Goal: Task Accomplishment & Management: Use online tool/utility

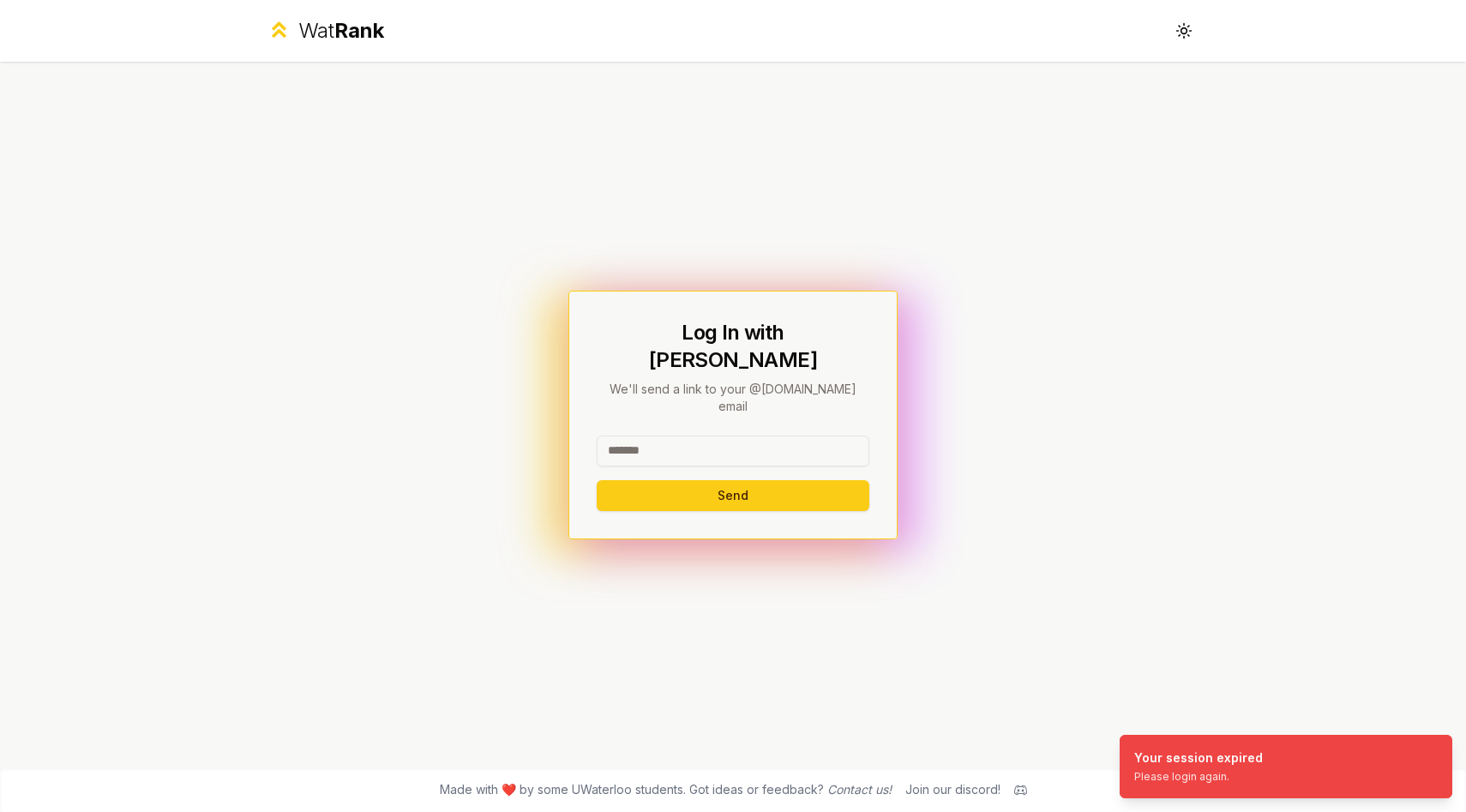
click at [705, 444] on div at bounding box center [733, 453] width 273 height 38
click at [705, 437] on input at bounding box center [733, 450] width 273 height 30
click at [733, 480] on button "Send" at bounding box center [733, 495] width 273 height 30
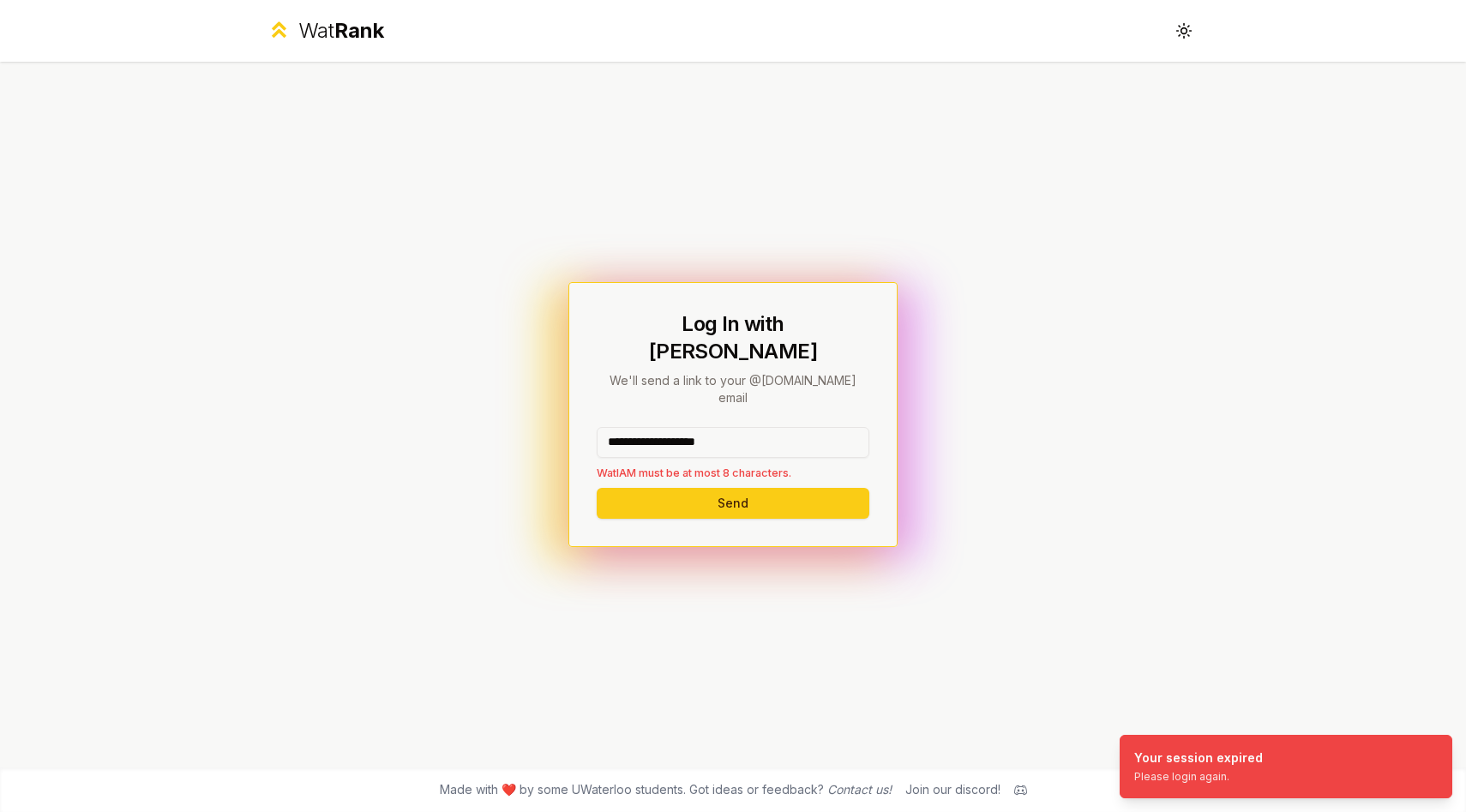
drag, startPoint x: 759, startPoint y: 420, endPoint x: 660, endPoint y: 420, distance: 99.0
click at [660, 427] on input "**********" at bounding box center [733, 441] width 273 height 30
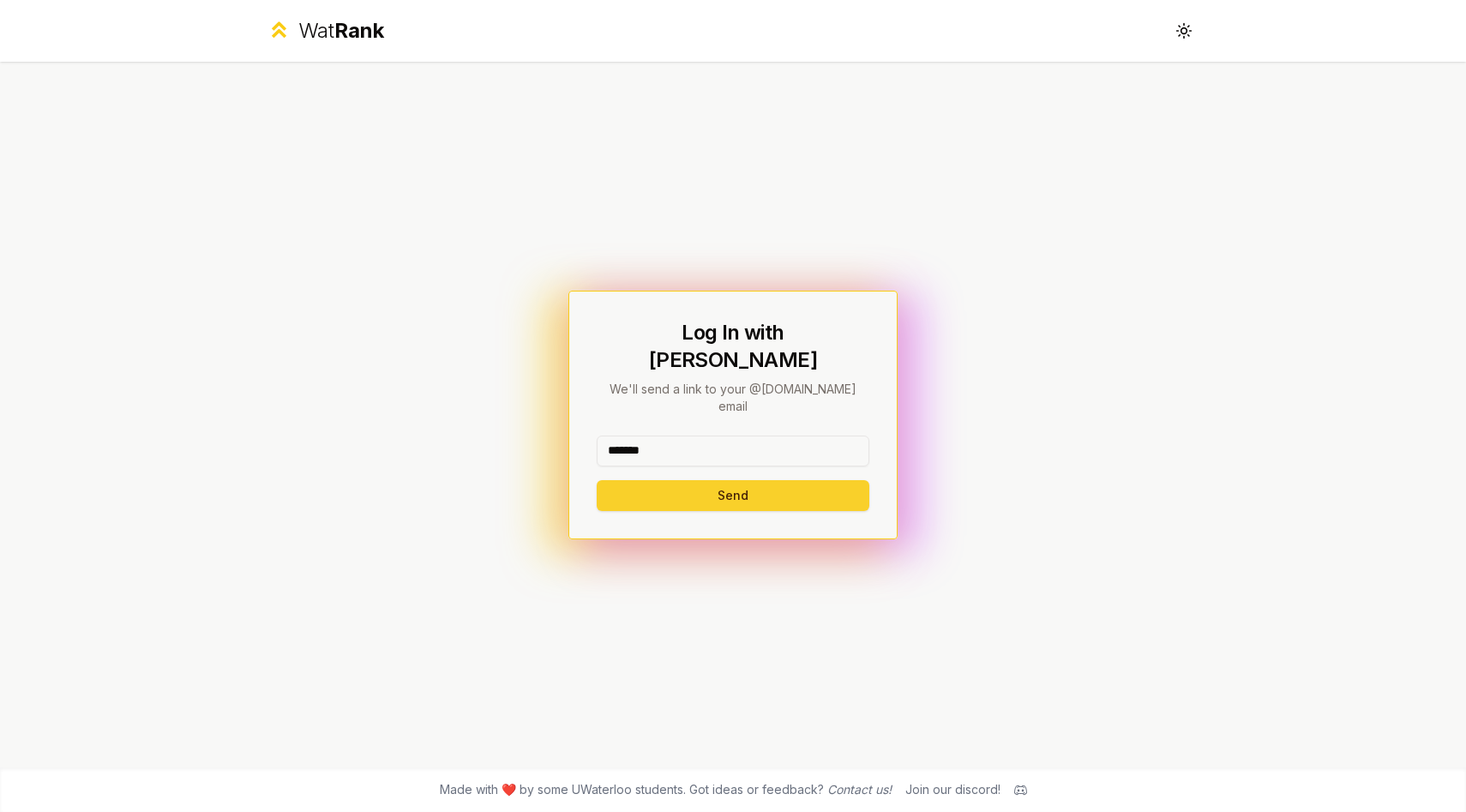
type input "*******"
click at [674, 485] on button "Send" at bounding box center [733, 495] width 273 height 30
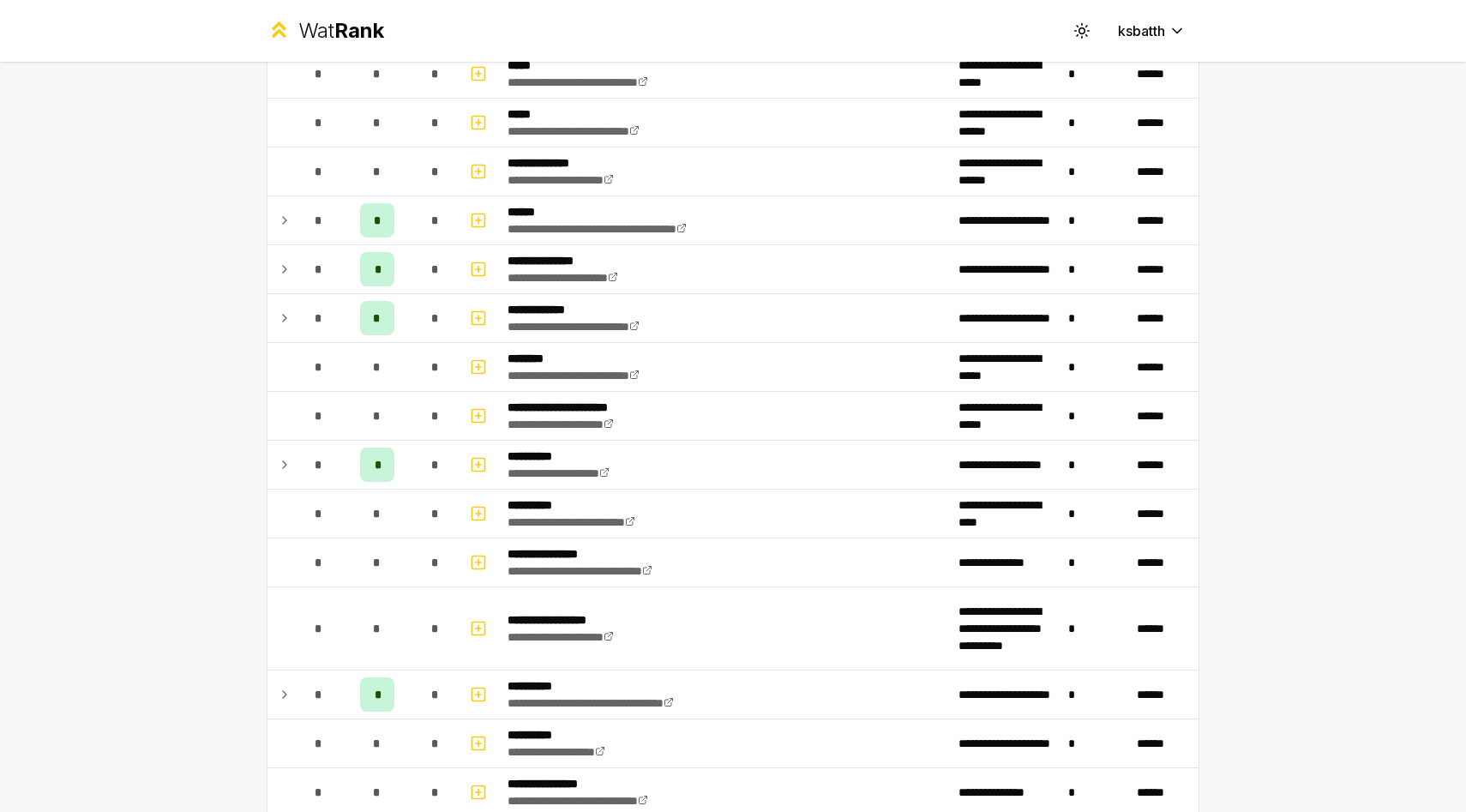
scroll to position [2030, 0]
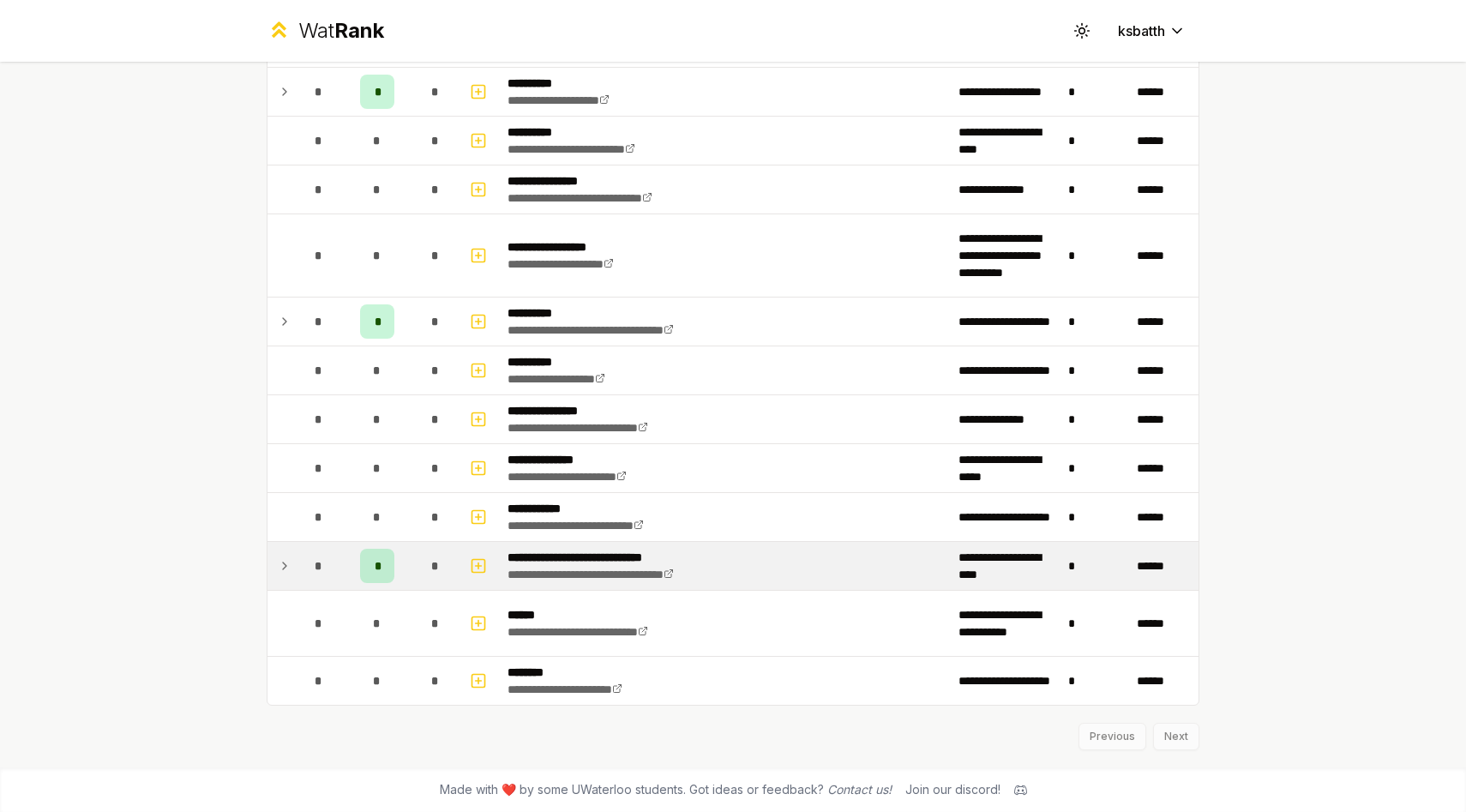
click at [288, 571] on icon at bounding box center [284, 566] width 14 height 20
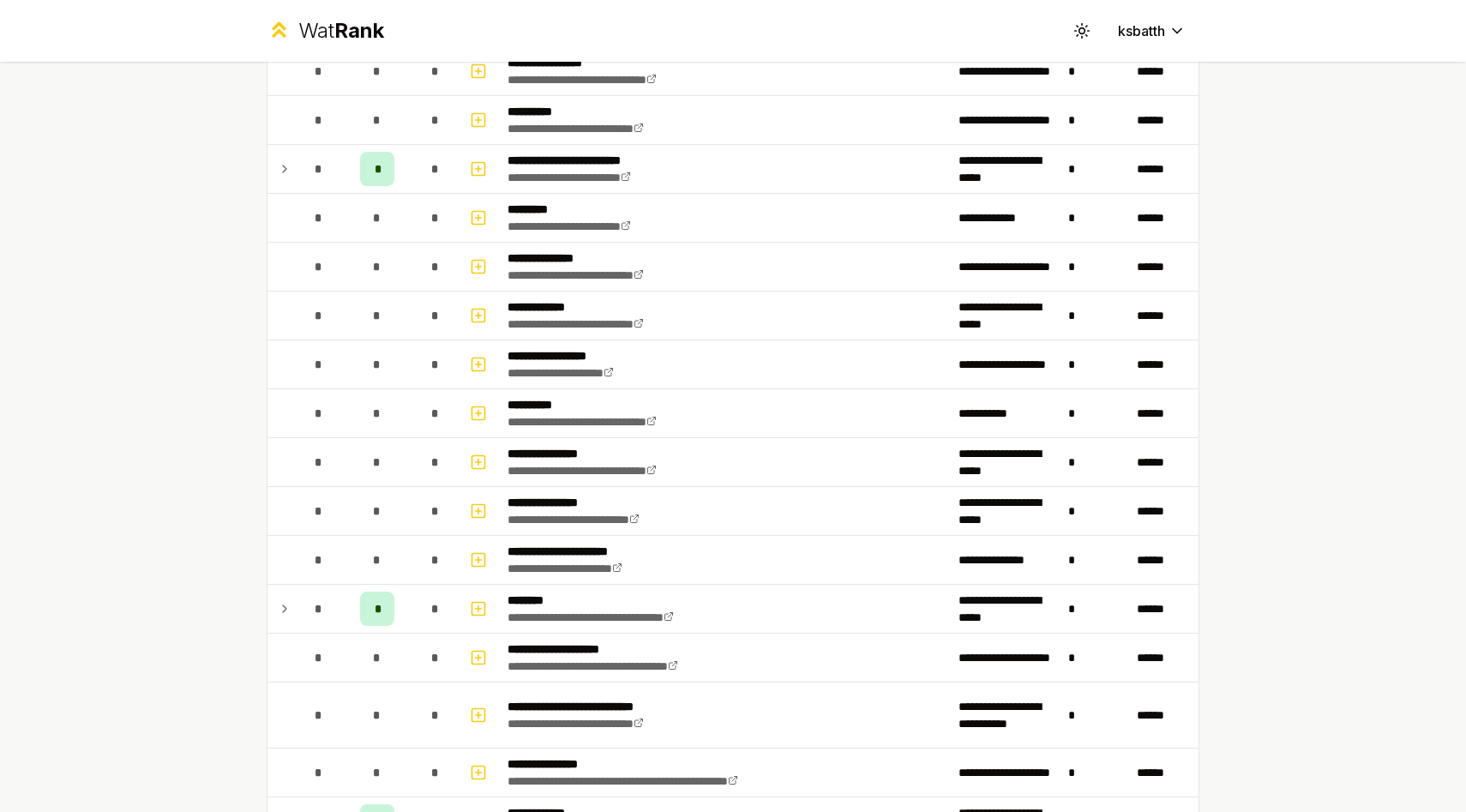
scroll to position [0, 0]
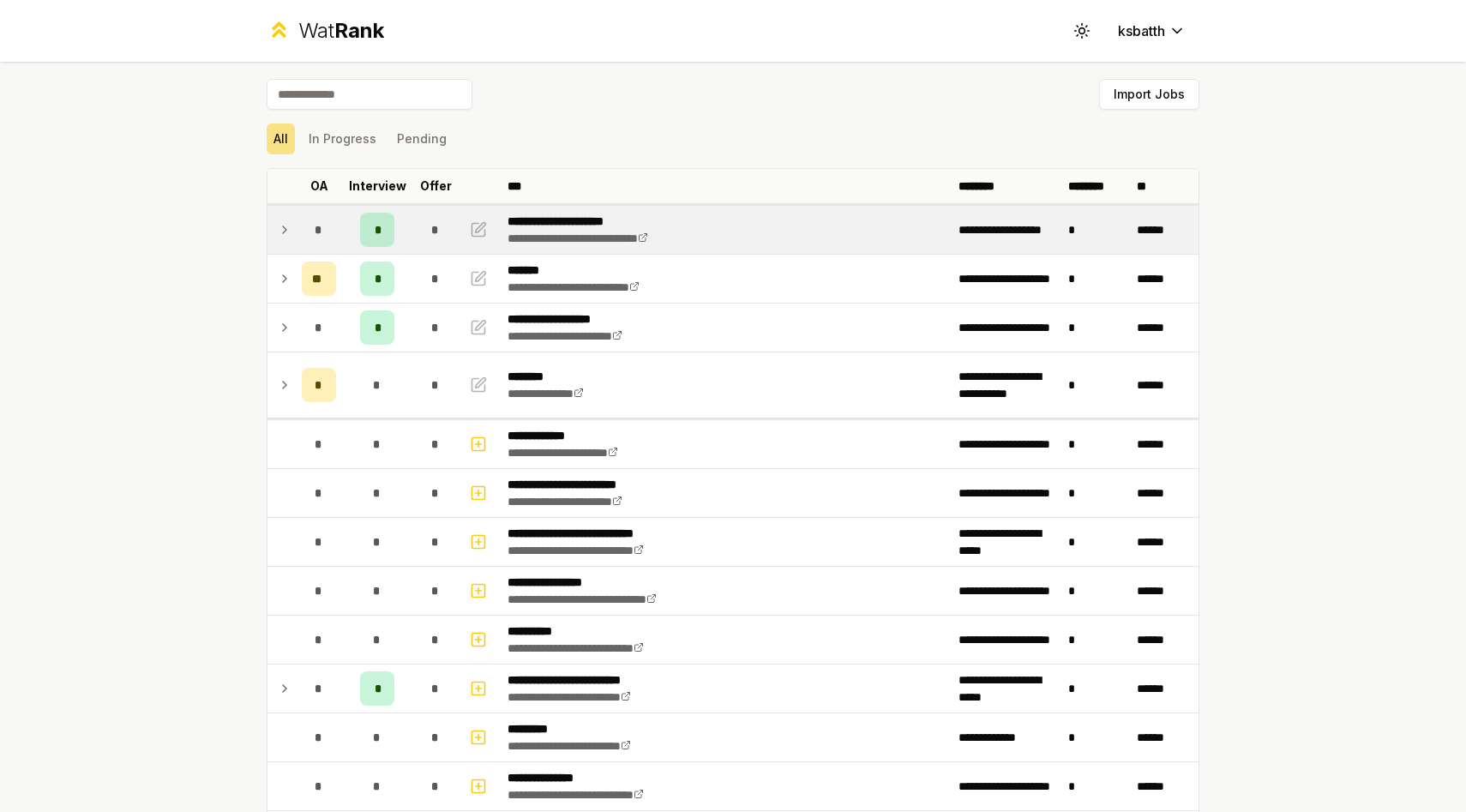
click at [291, 229] on td at bounding box center [281, 229] width 28 height 48
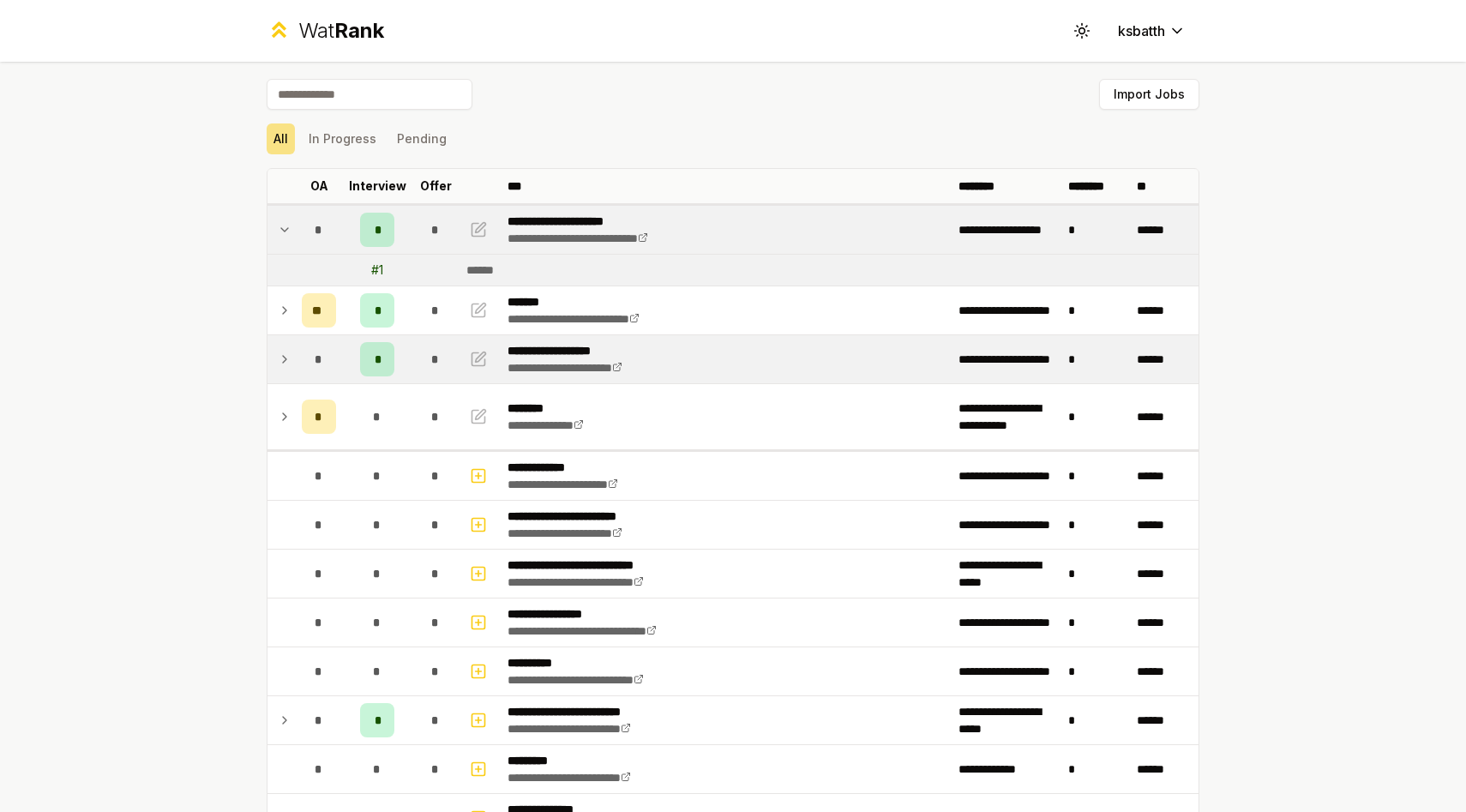
click at [283, 356] on icon at bounding box center [285, 359] width 4 height 6
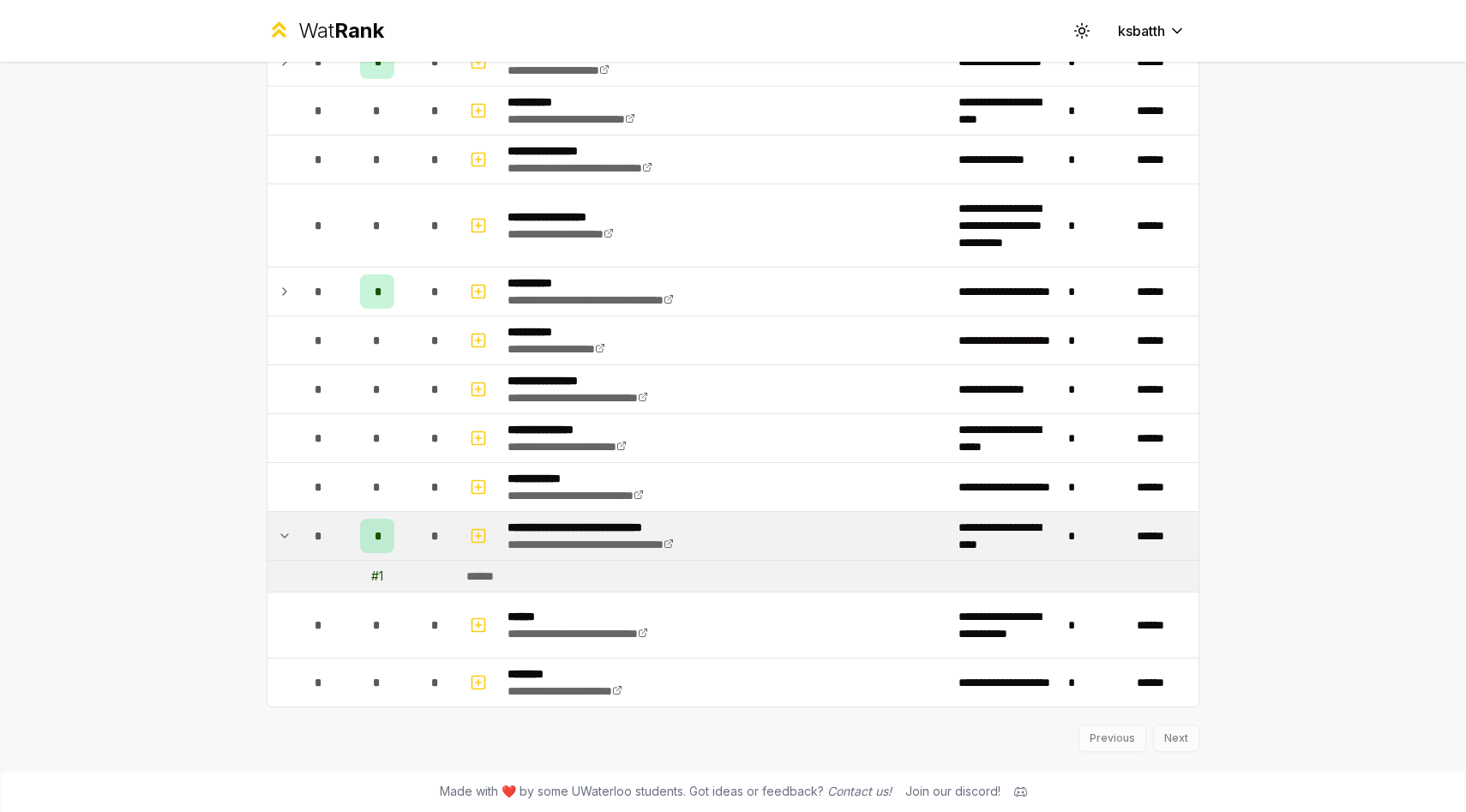
scroll to position [2126, 0]
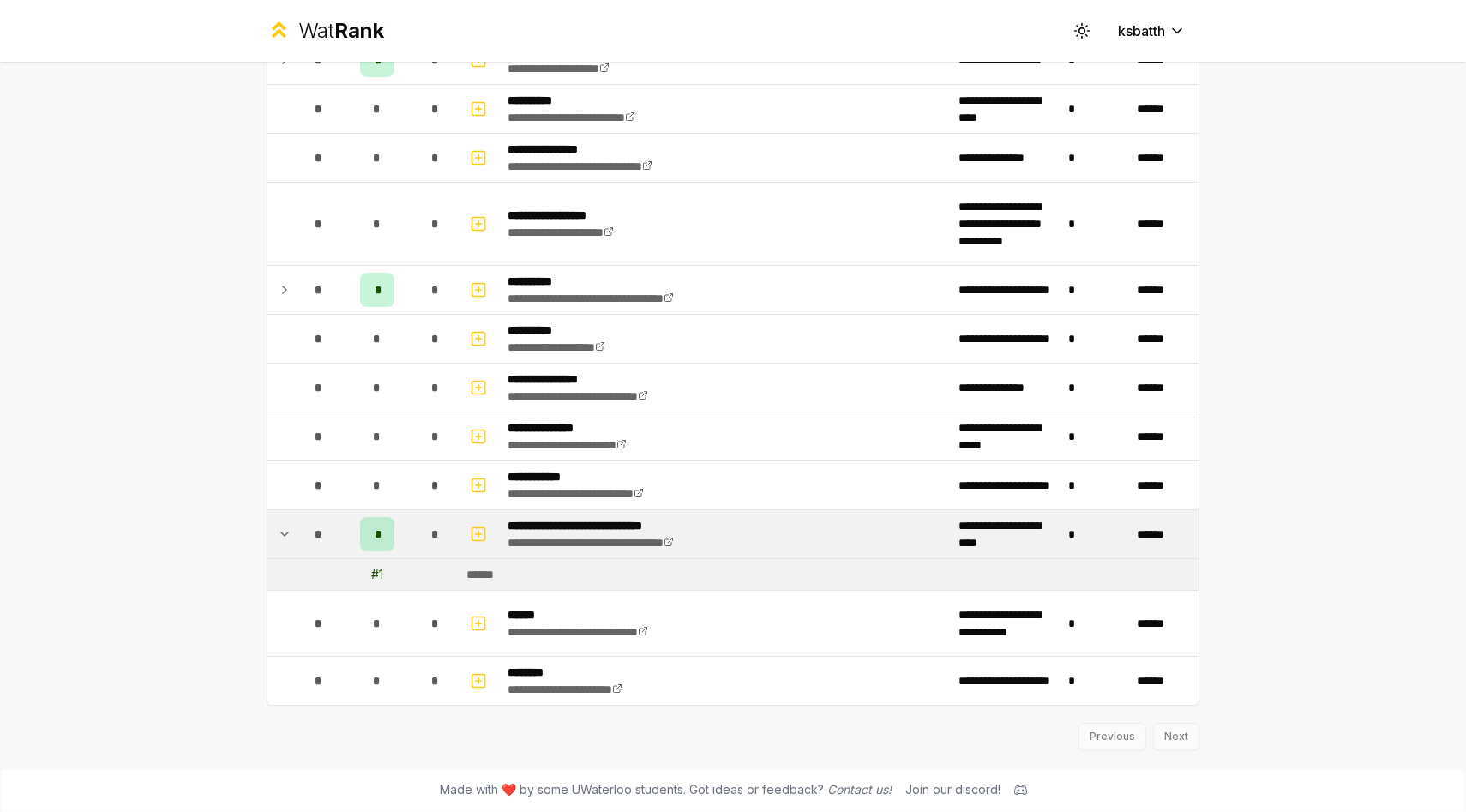
click at [1175, 728] on div "Previous Next" at bounding box center [733, 727] width 933 height 44
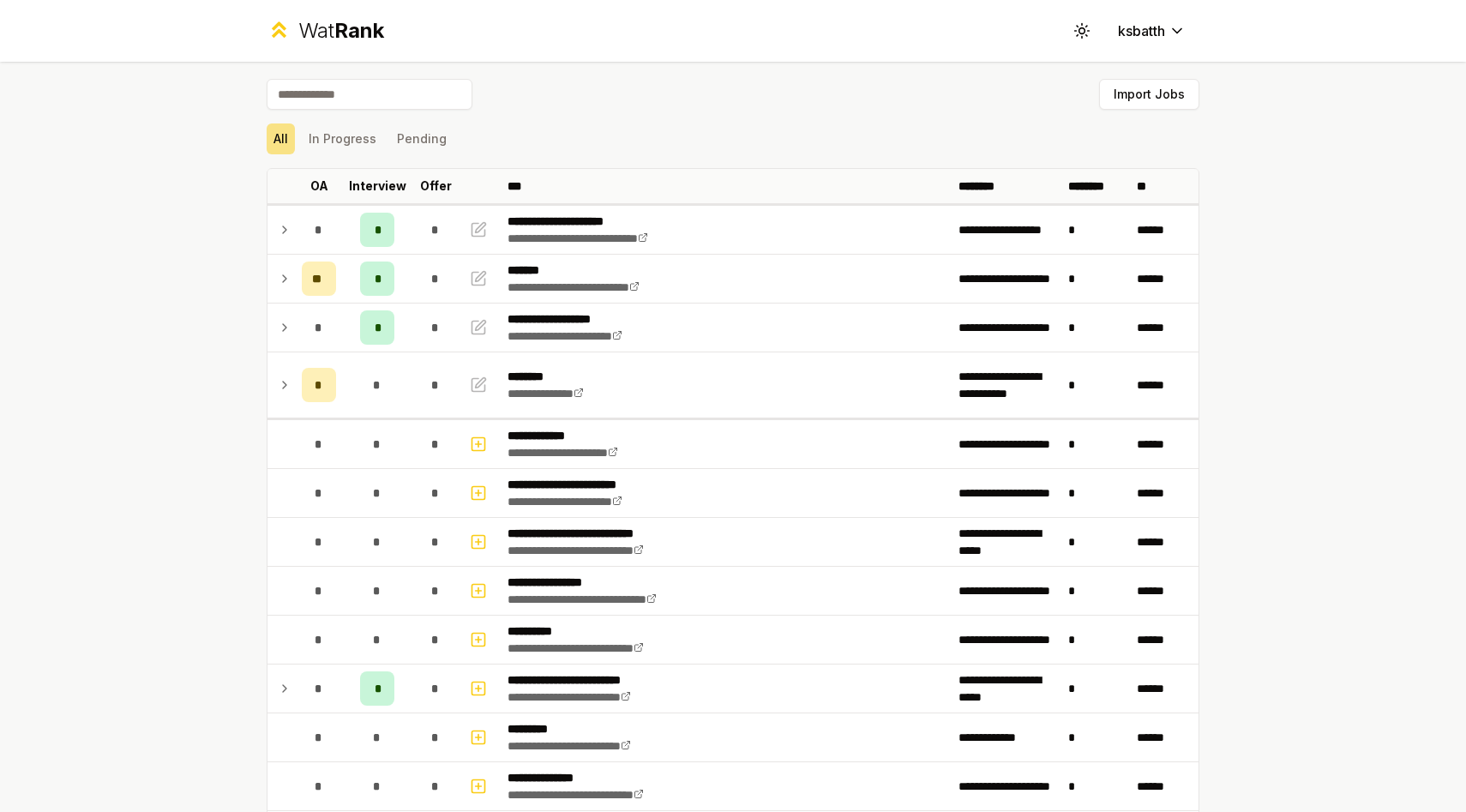
scroll to position [2030, 0]
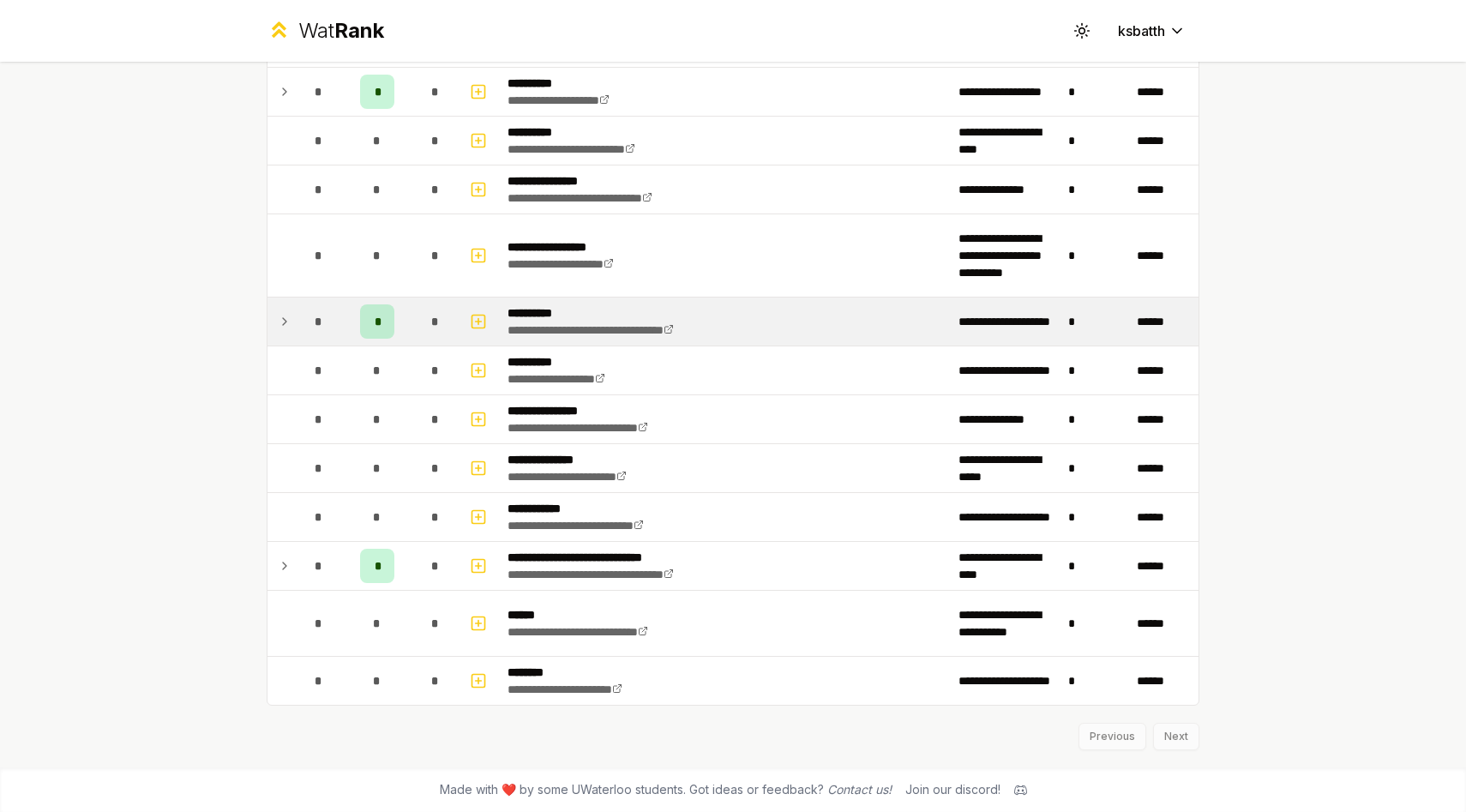
click at [279, 325] on icon at bounding box center [284, 322] width 14 height 20
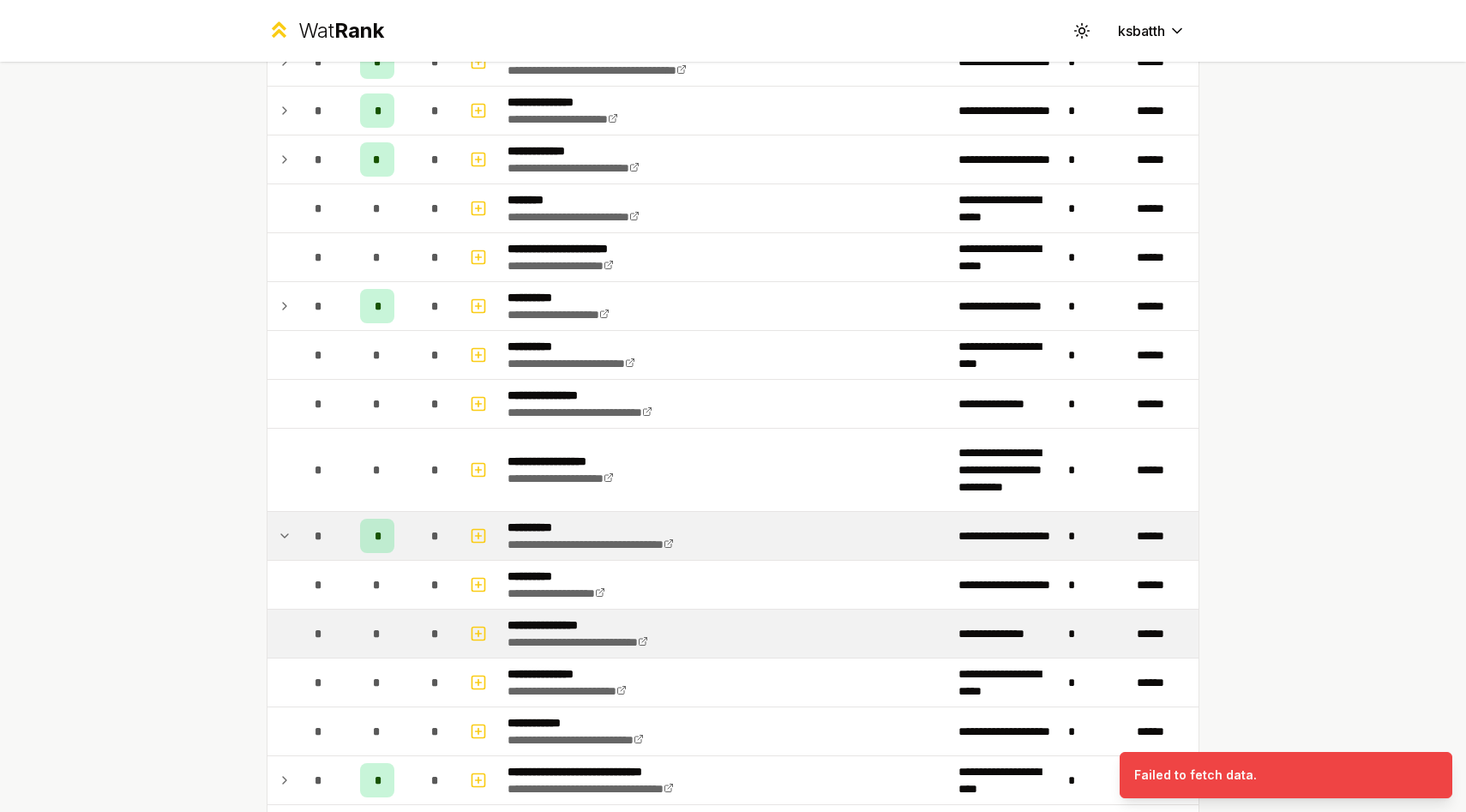
scroll to position [1397, 0]
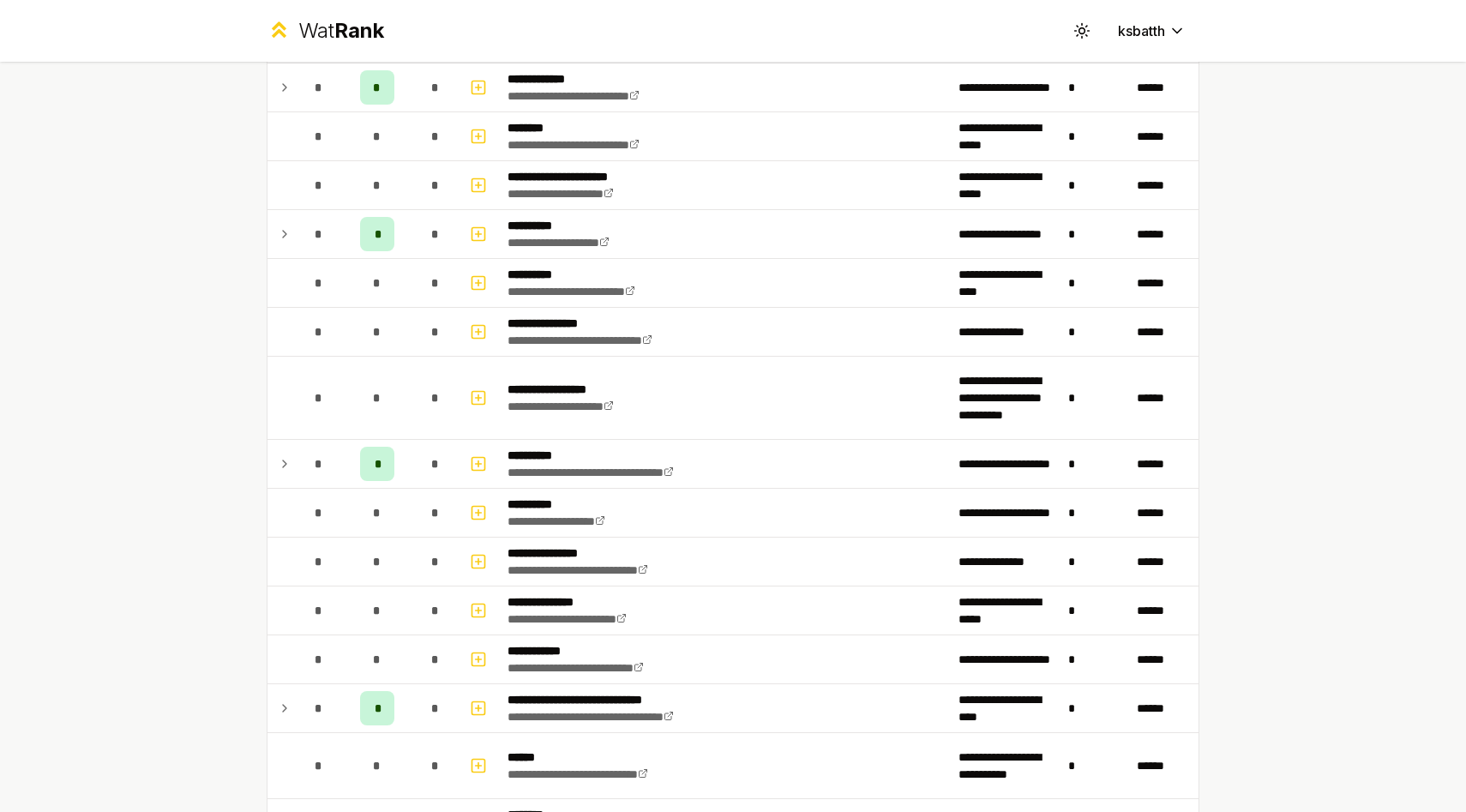
scroll to position [1995, 0]
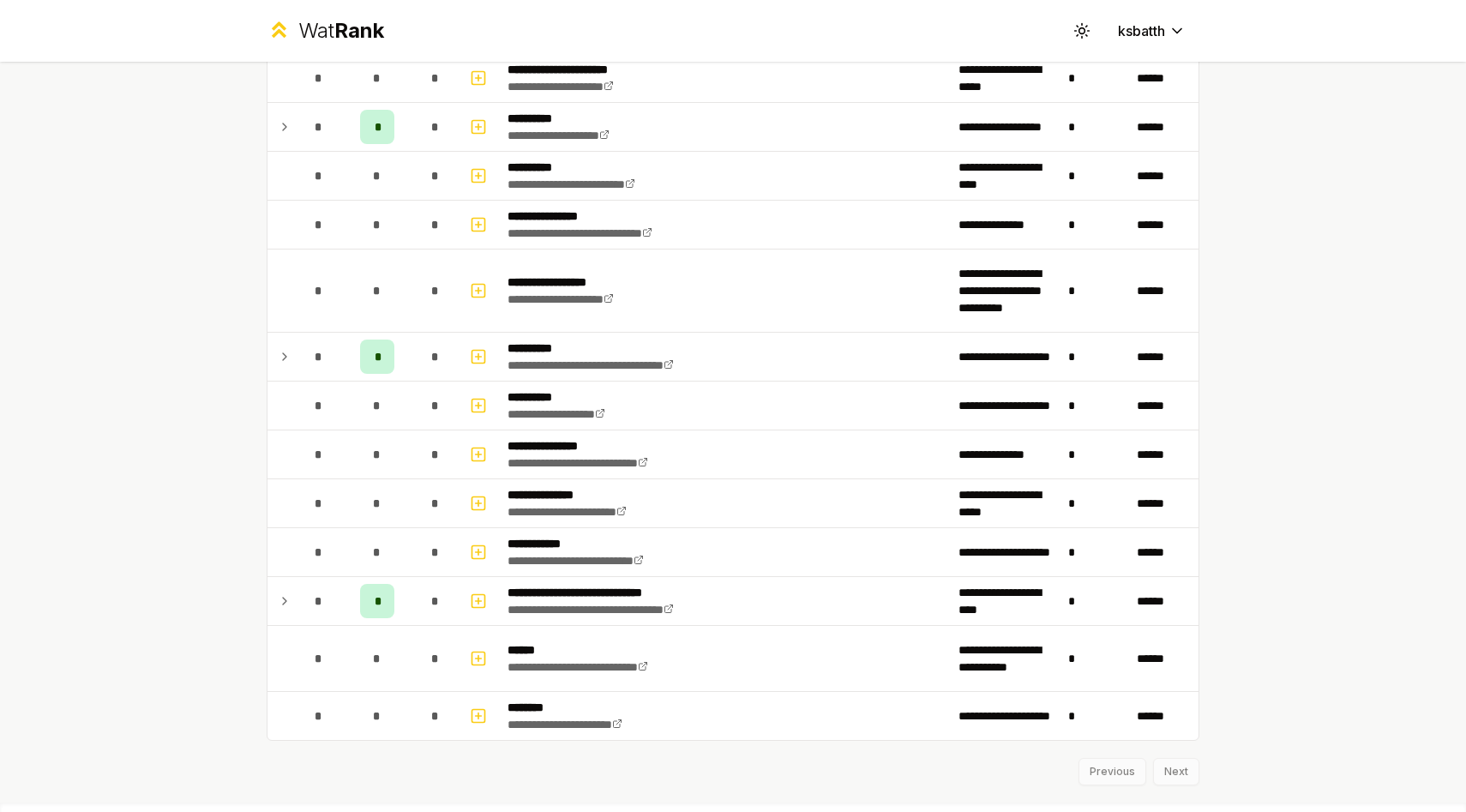
click at [1117, 768] on div "Previous Next" at bounding box center [733, 763] width 933 height 44
click at [1183, 774] on div "Previous Next" at bounding box center [733, 763] width 933 height 44
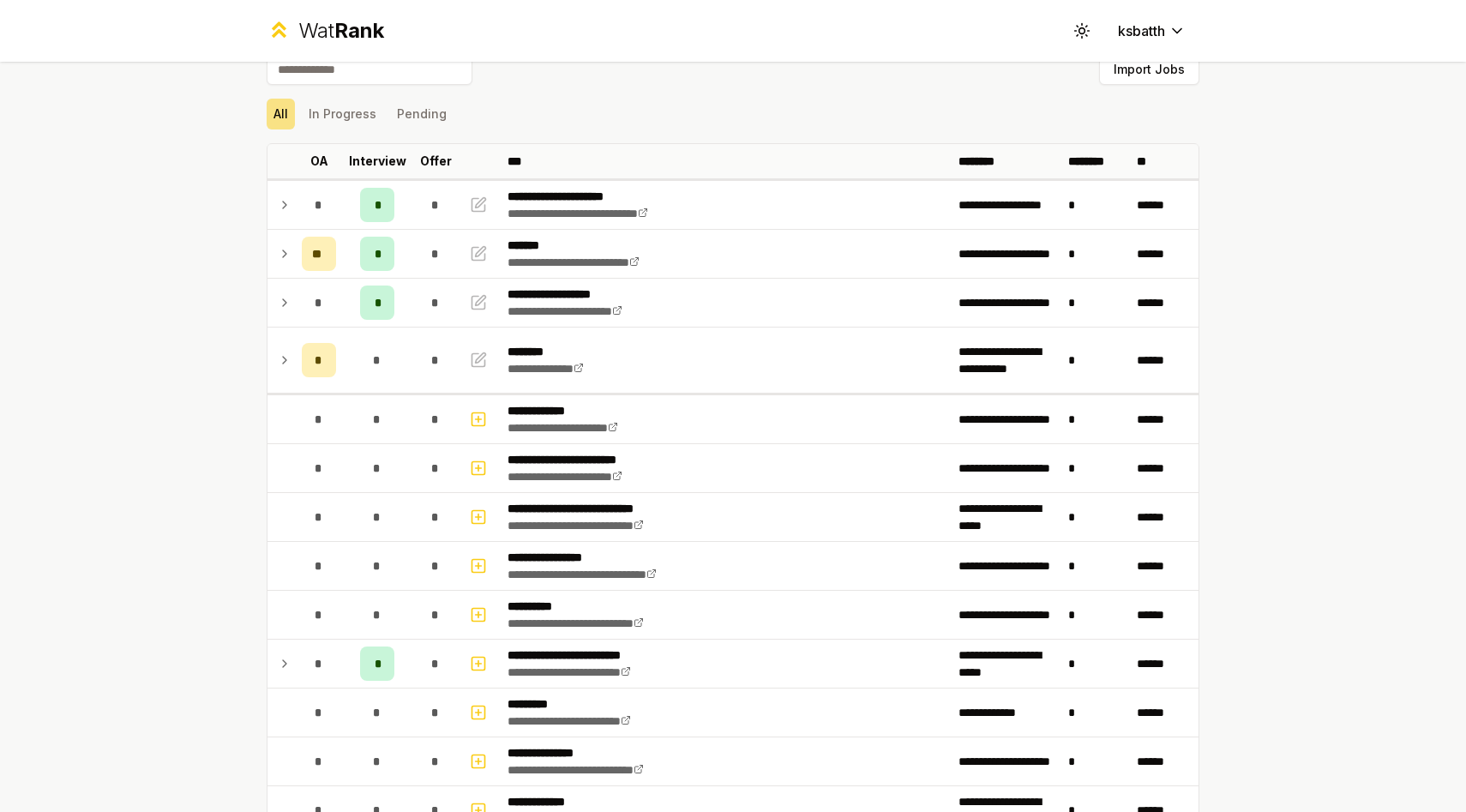
scroll to position [0, 0]
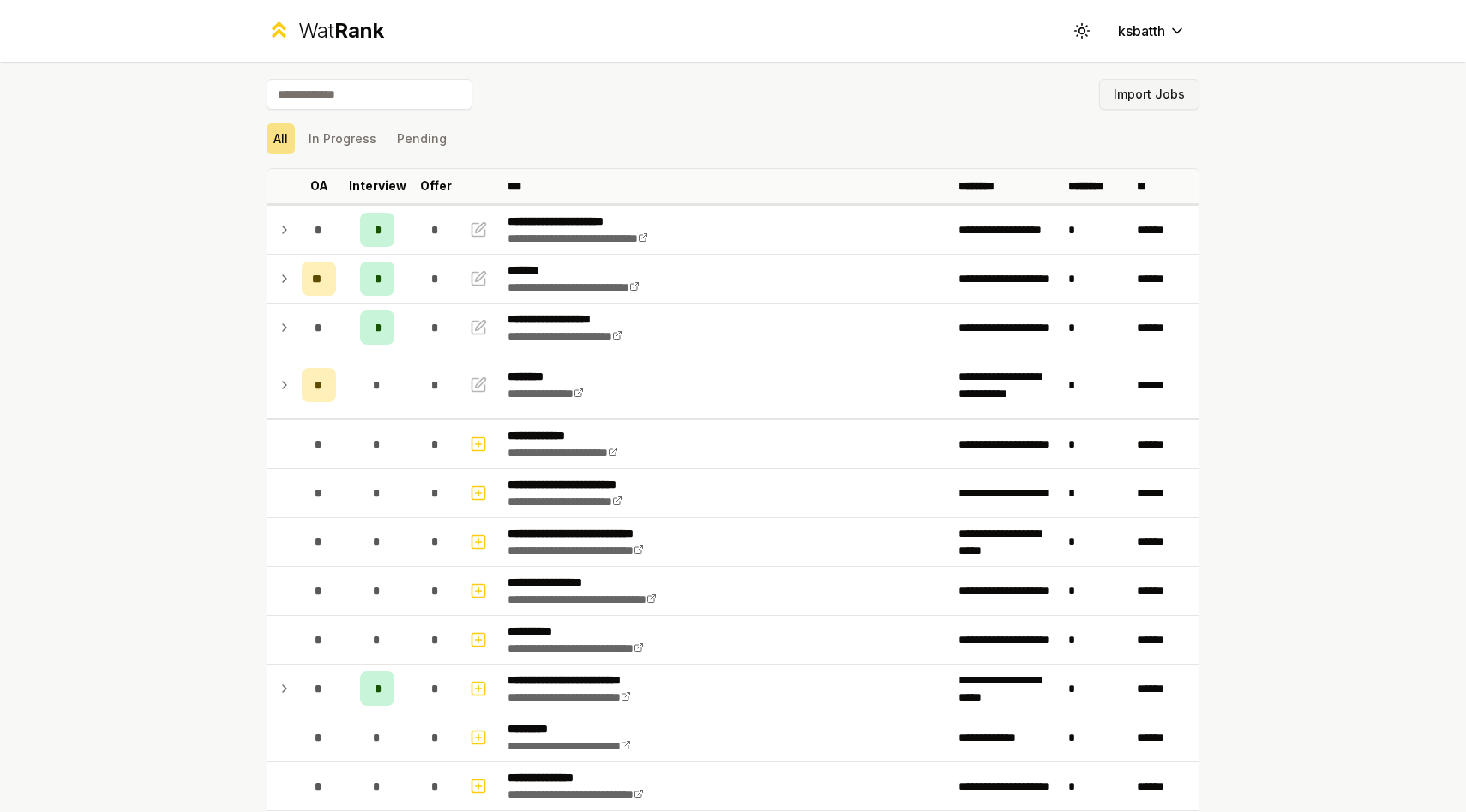
click at [1155, 87] on button "Import Jobs" at bounding box center [1149, 94] width 100 height 30
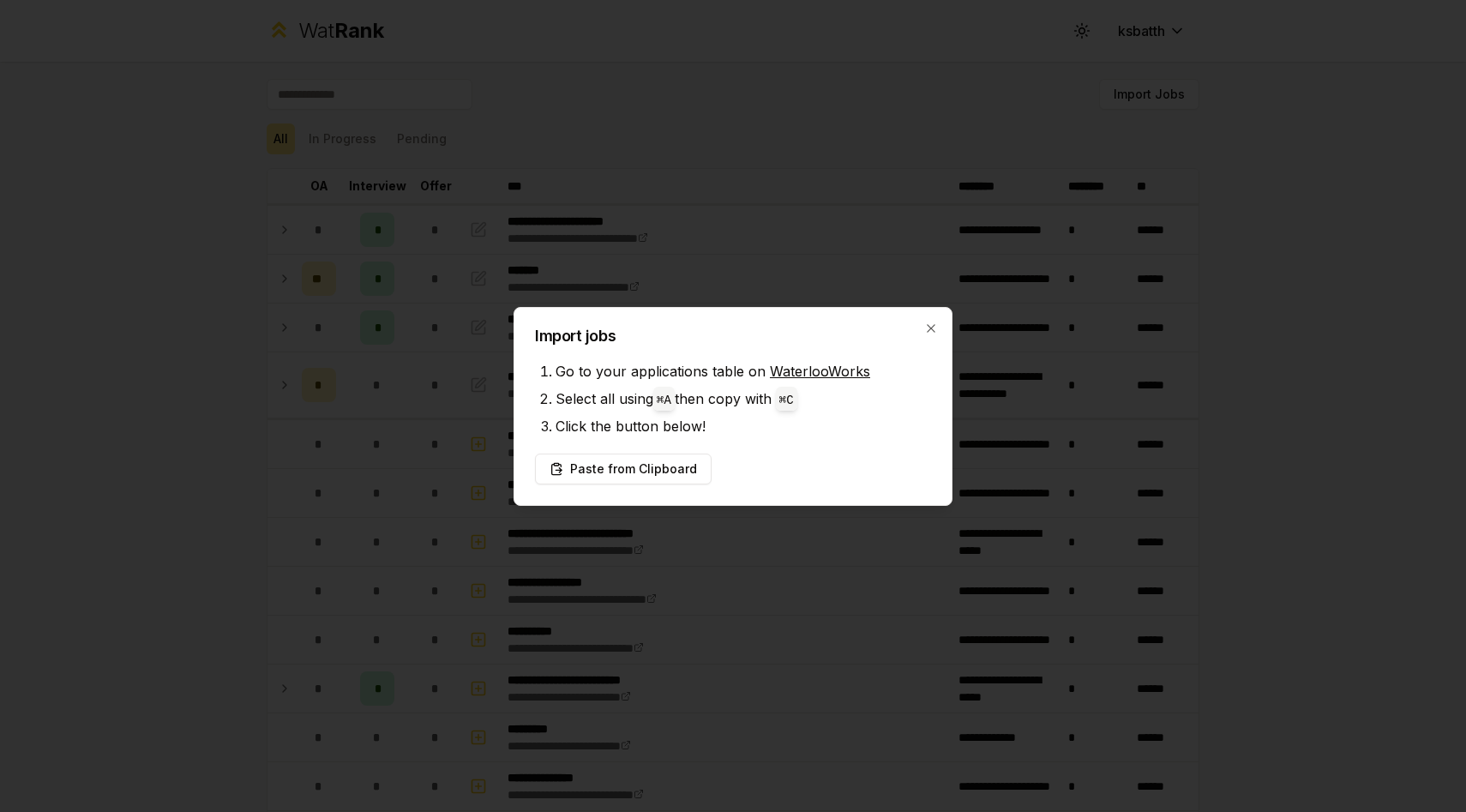
click at [613, 484] on div "Import jobs Go to your applications table on WaterlooWorks Select all using ⌘ A…" at bounding box center [733, 406] width 439 height 199
click at [621, 470] on button "Paste from Clipboard" at bounding box center [623, 468] width 177 height 30
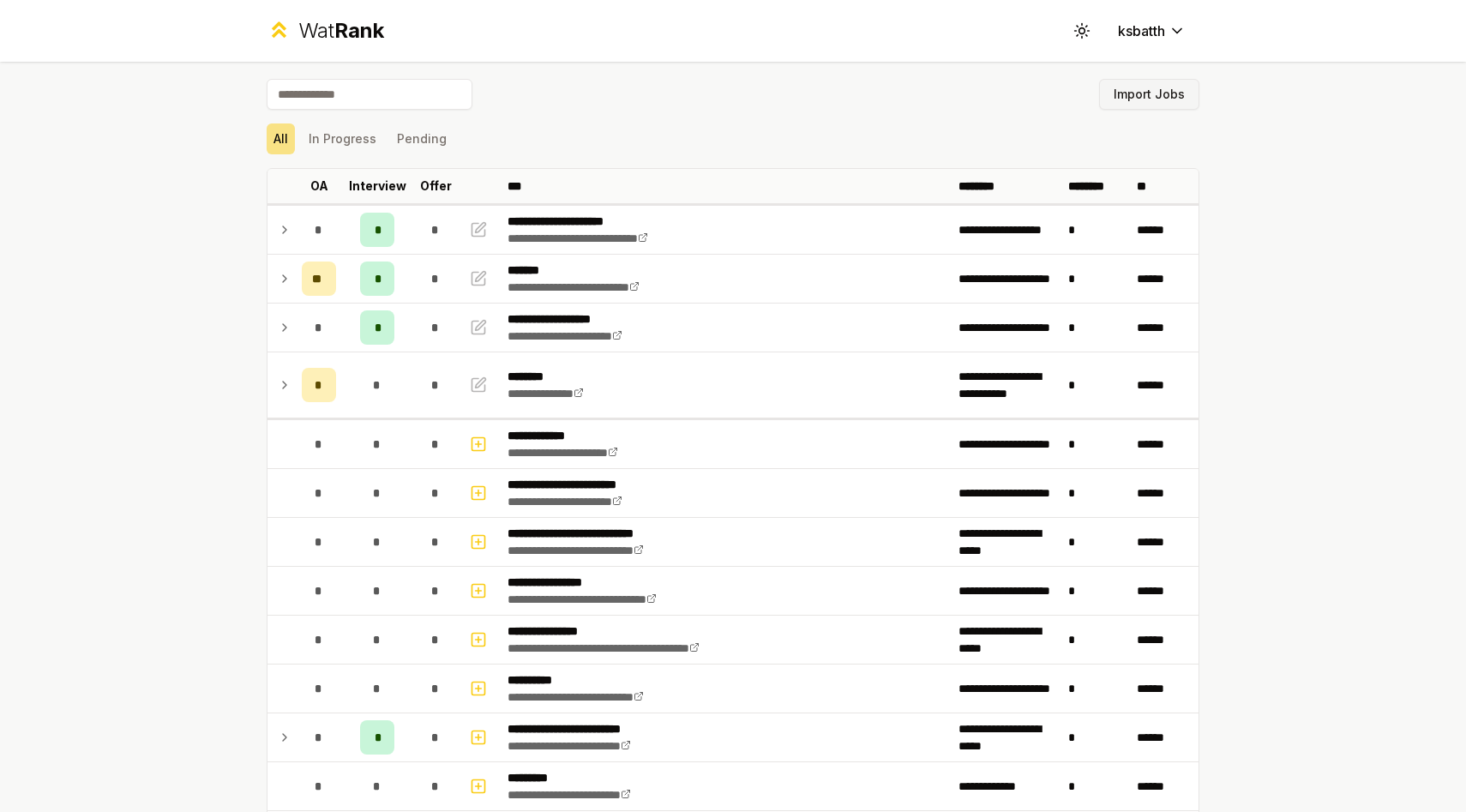
click at [1150, 93] on button "Import Jobs" at bounding box center [1149, 94] width 100 height 30
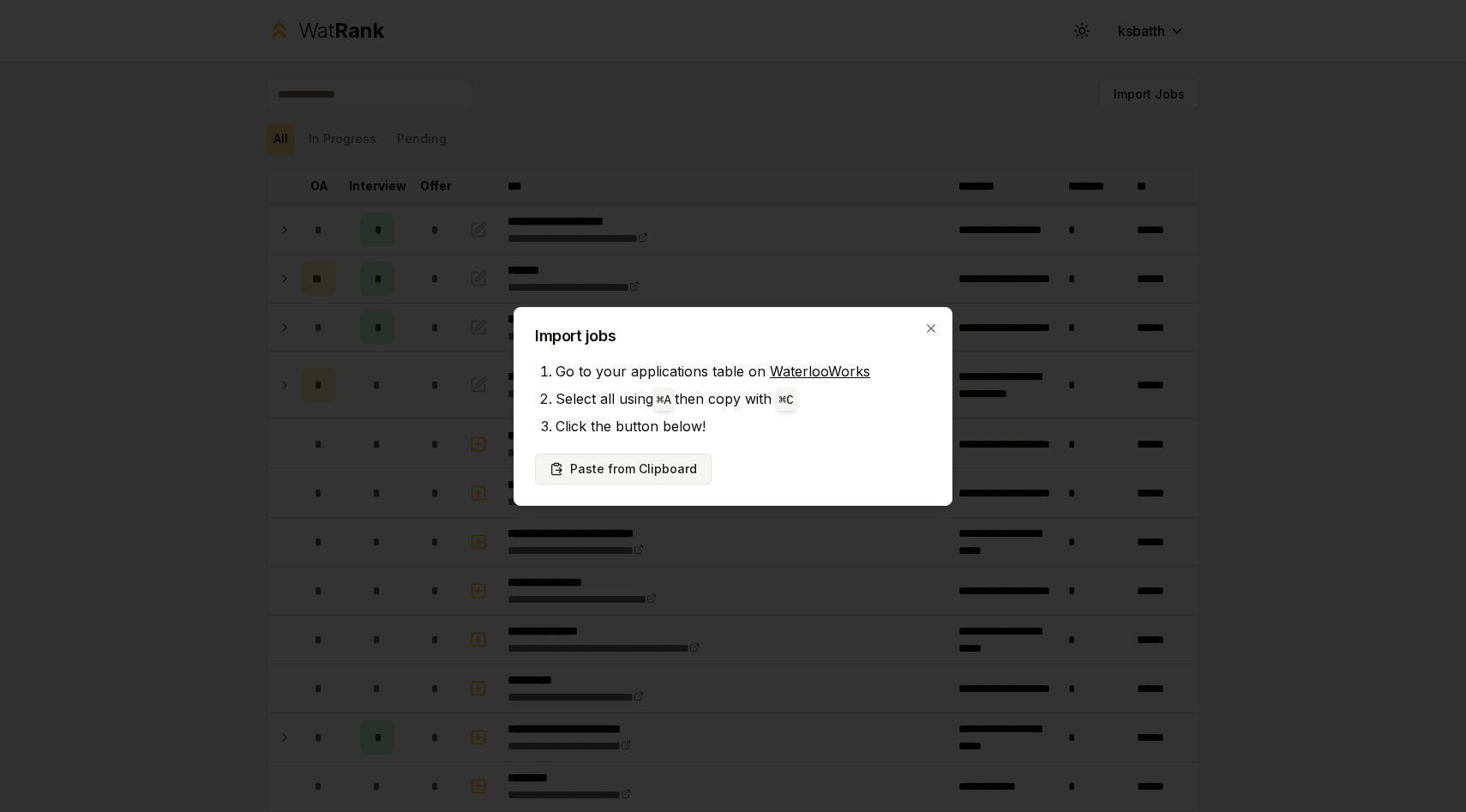
click at [632, 471] on button "Paste from Clipboard" at bounding box center [623, 468] width 177 height 30
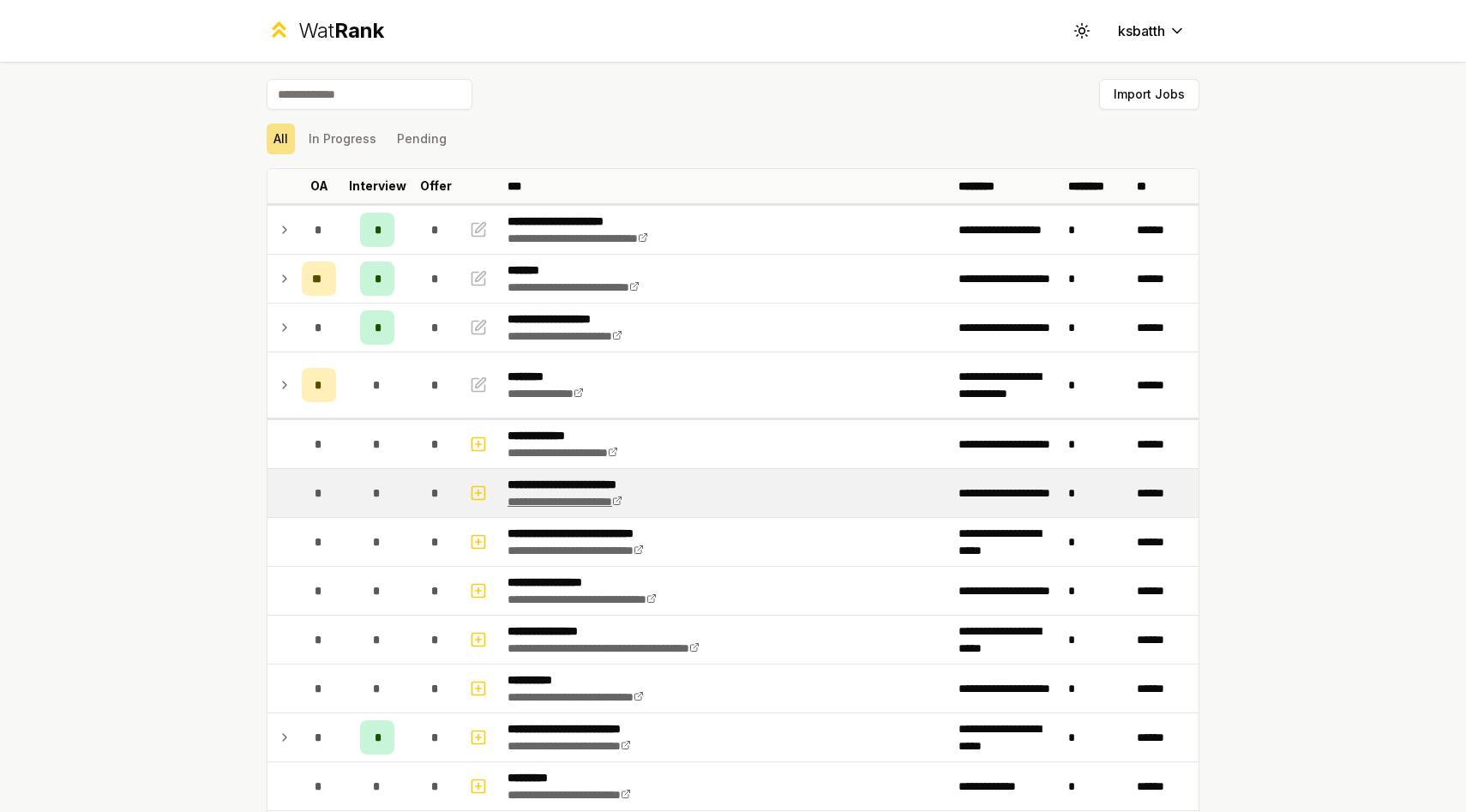
click at [609, 507] on link "**********" at bounding box center [565, 501] width 115 height 12
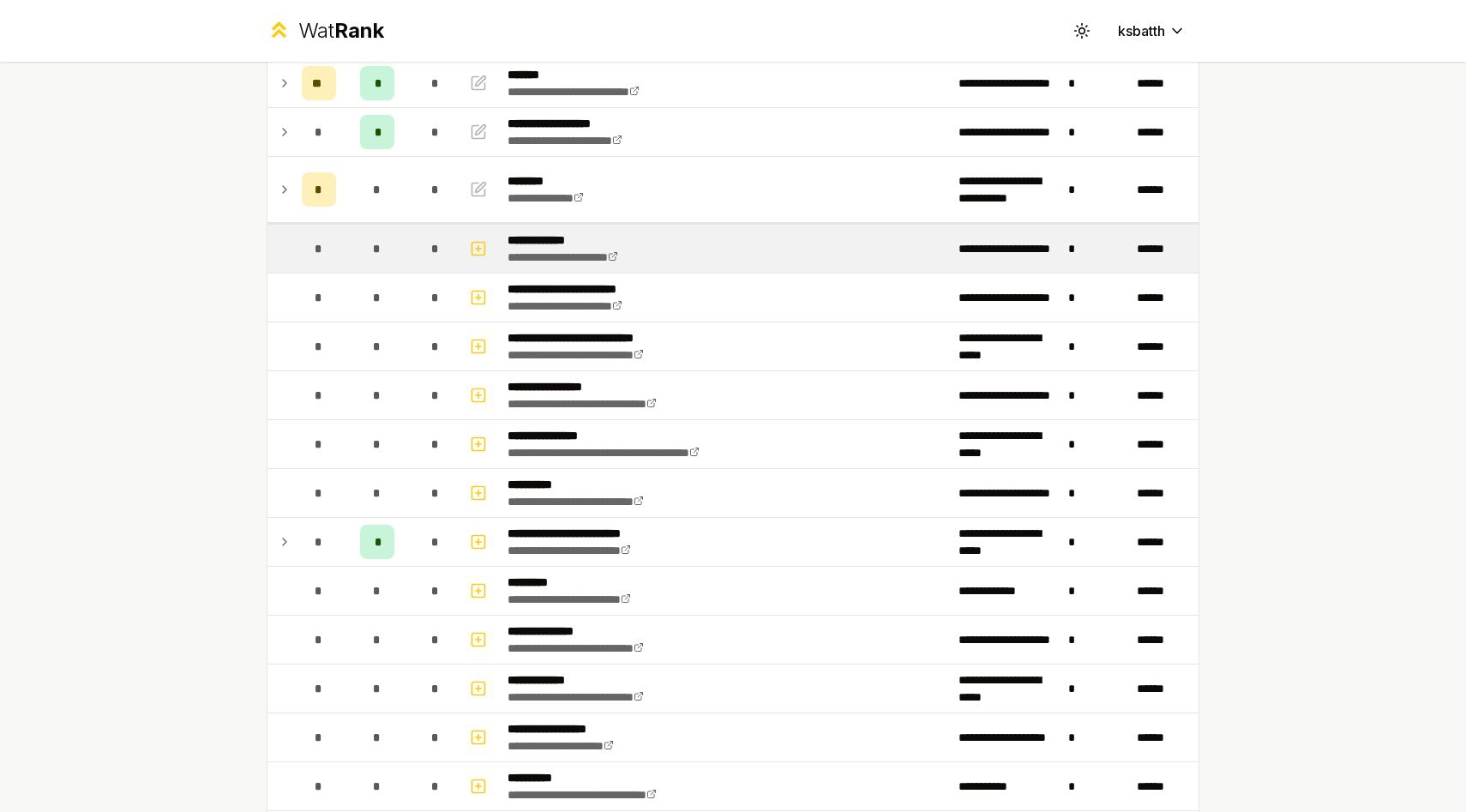
scroll to position [278, 0]
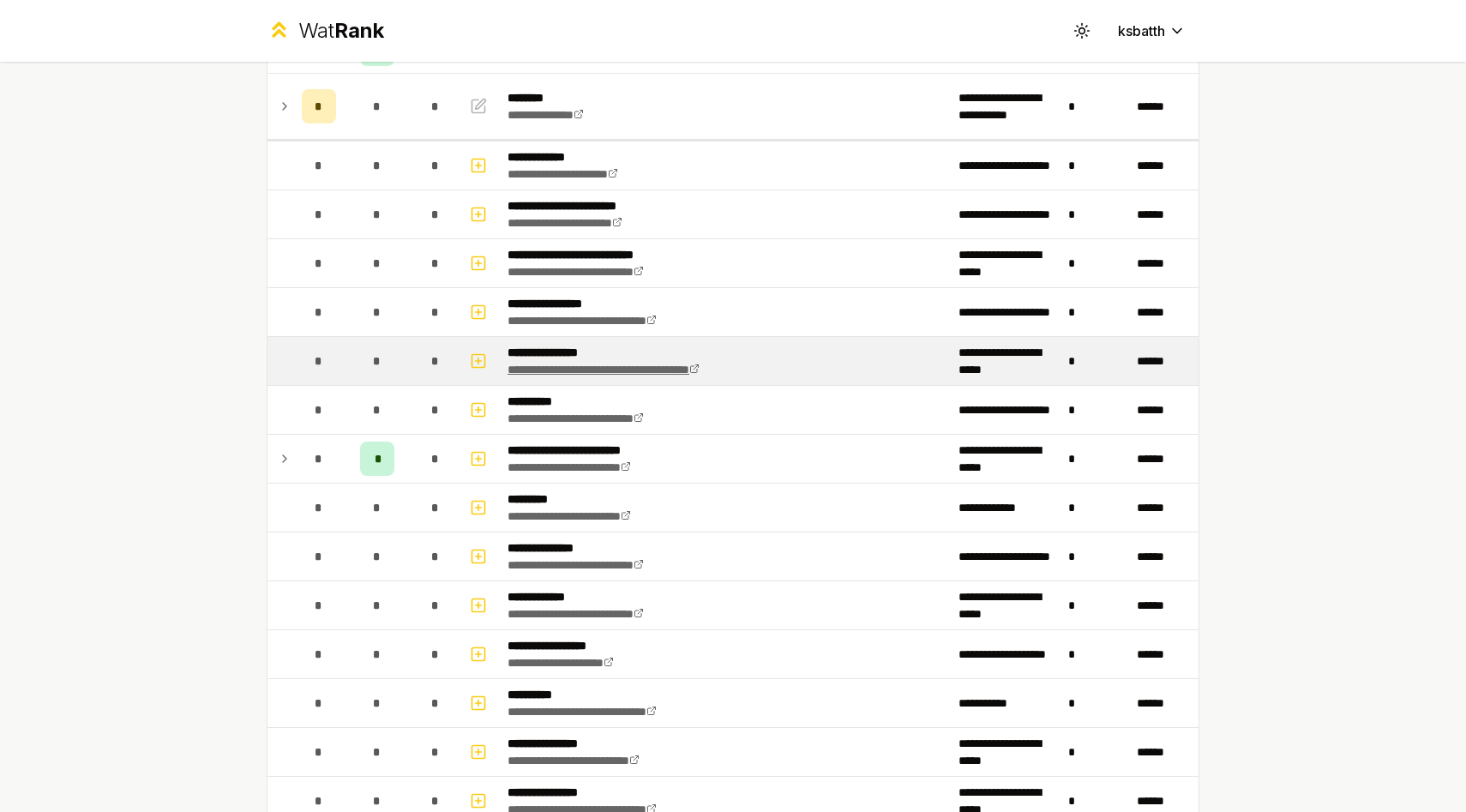
click at [536, 369] on link "**********" at bounding box center [604, 369] width 192 height 12
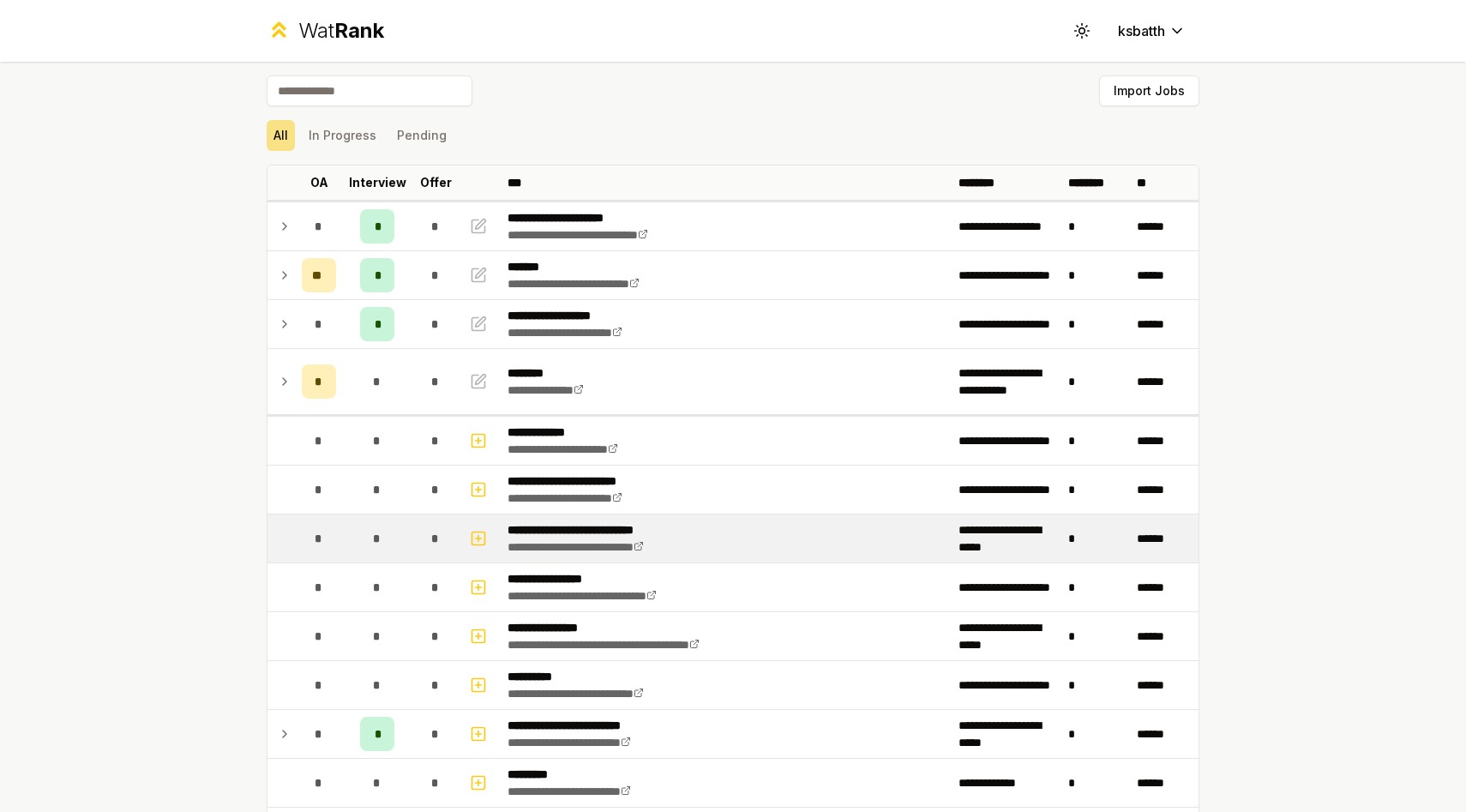
scroll to position [11, 0]
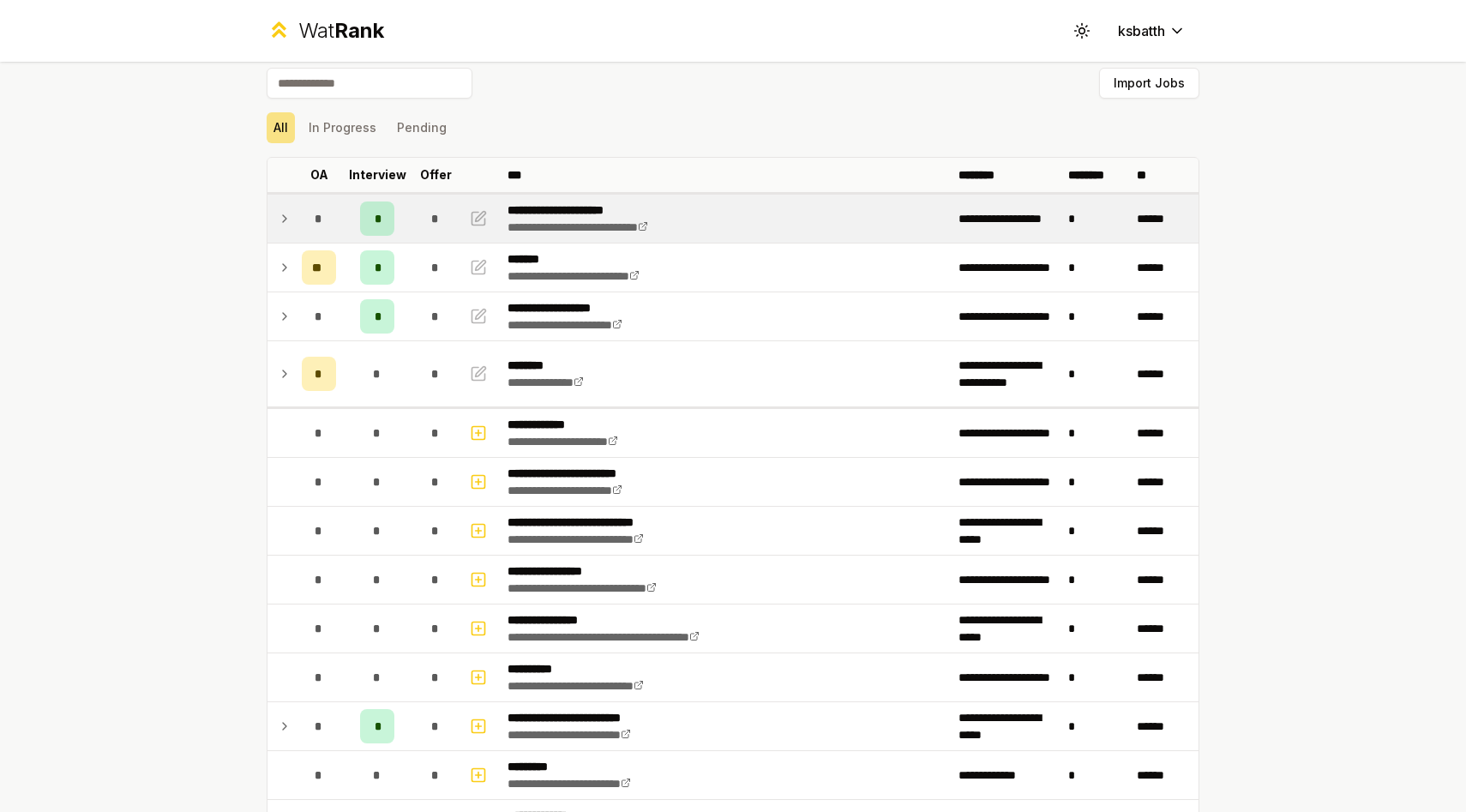
click at [285, 210] on icon at bounding box center [284, 218] width 14 height 20
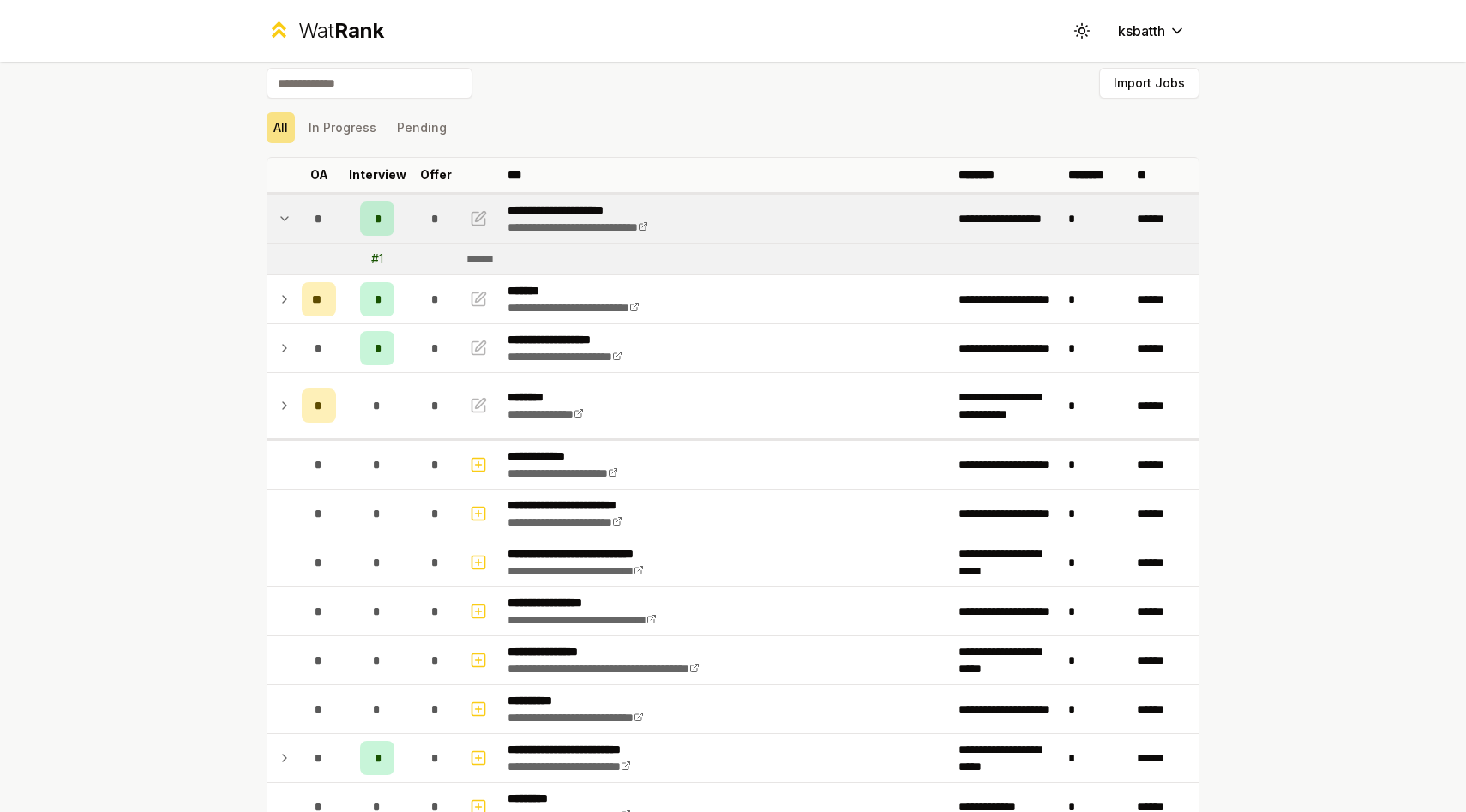
click at [285, 210] on icon at bounding box center [284, 218] width 14 height 20
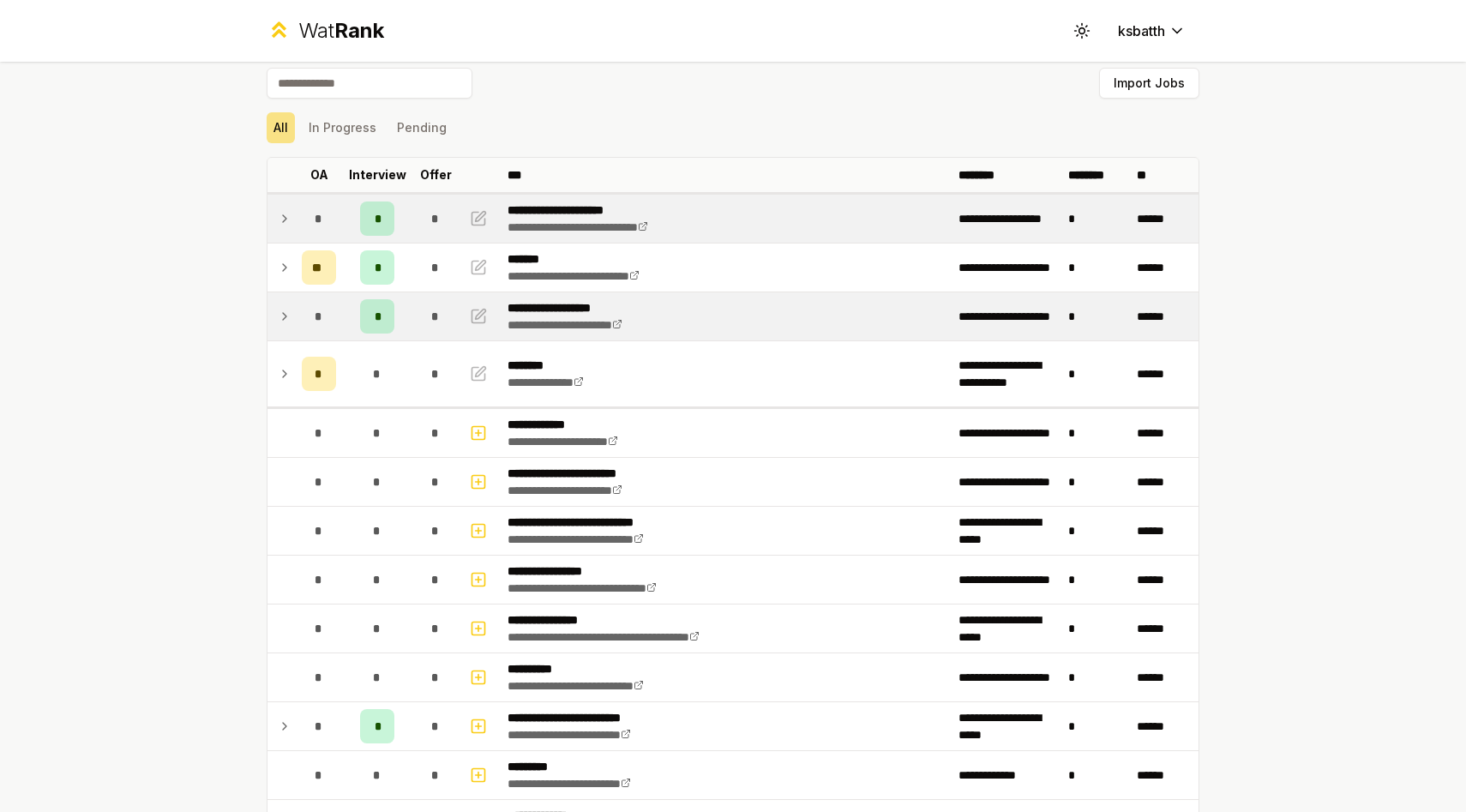
click at [288, 313] on icon at bounding box center [284, 316] width 14 height 20
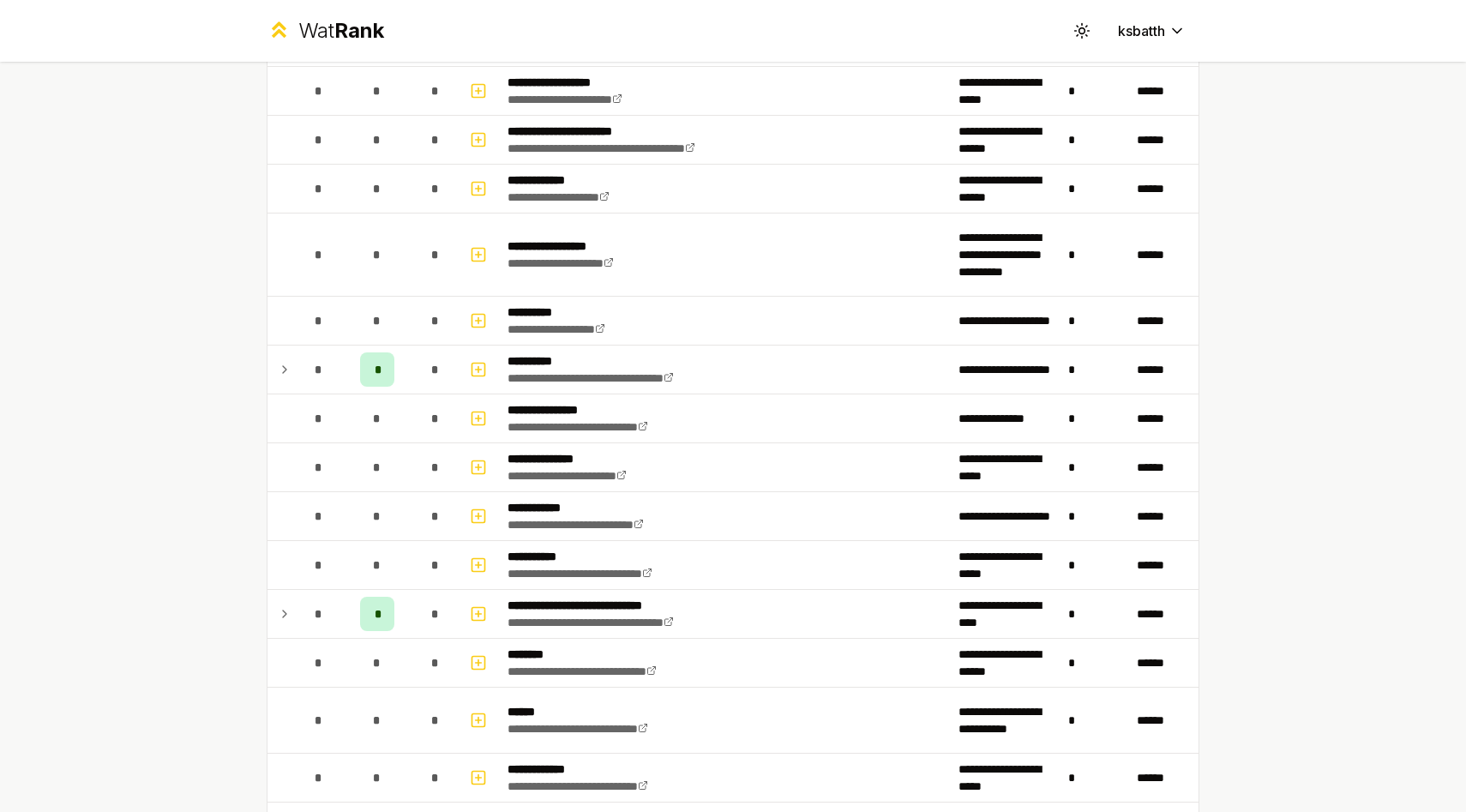
scroll to position [2763, 0]
